Goal: Find specific page/section

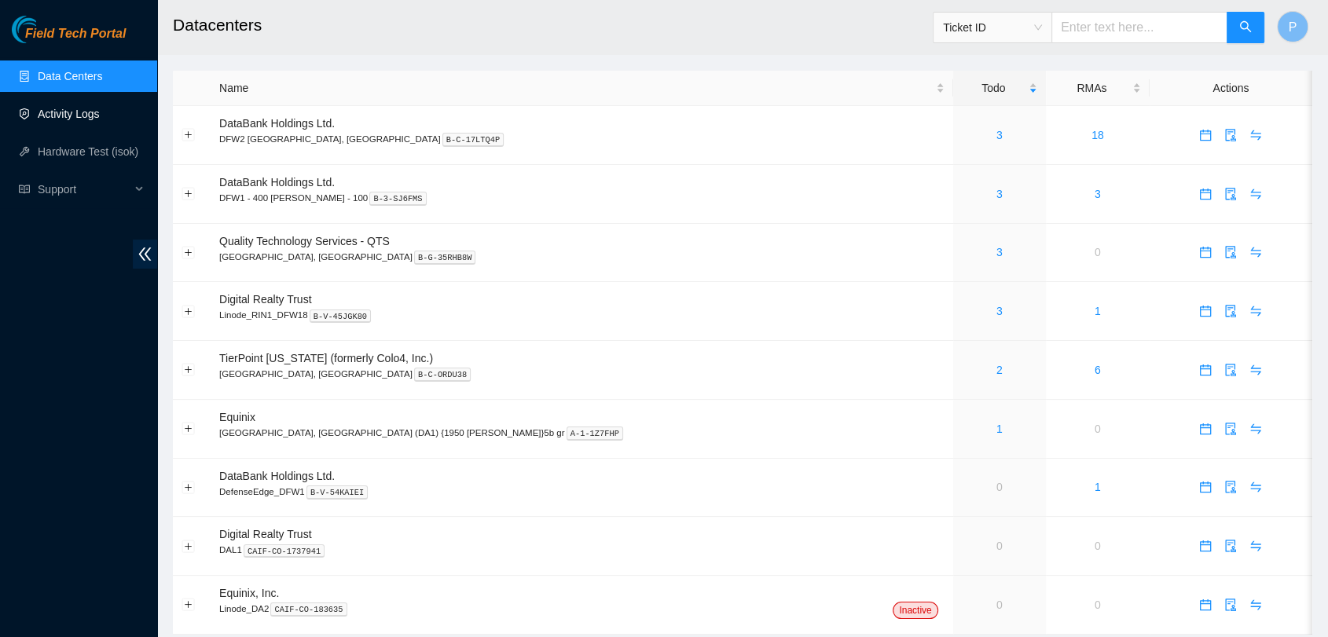
click at [100, 120] on link "Activity Logs" at bounding box center [69, 114] width 62 height 13
